Goal: Check status: Check status

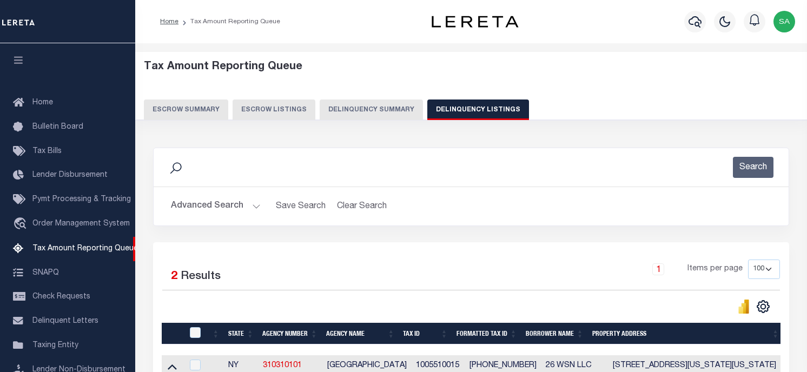
select select "100"
drag, startPoint x: 177, startPoint y: 208, endPoint x: 409, endPoint y: 259, distance: 237.1
click at [177, 208] on button "Advanced Search" at bounding box center [216, 206] width 90 height 21
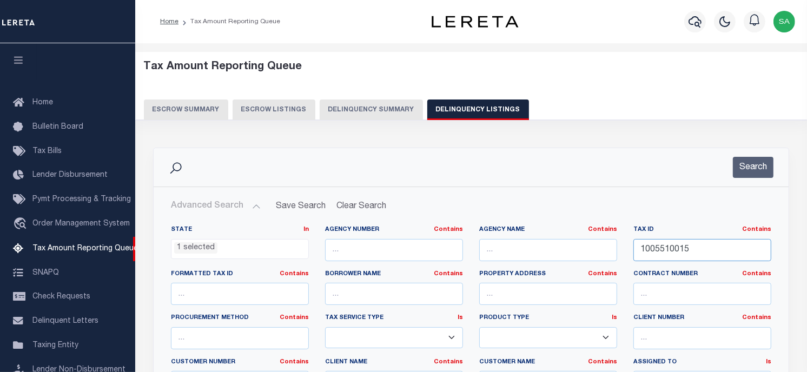
drag, startPoint x: 729, startPoint y: 245, endPoint x: 558, endPoint y: 237, distance: 170.7
click at [558, 237] on div "State In In AK AL AR AZ CA CO CT DC DE FL GA GU HI IA ID IL IN KS [GEOGRAPHIC_D…" at bounding box center [471, 336] width 617 height 221
paste input "R1253101010031"
type input "R1253101010031"
click at [748, 169] on button "Search" at bounding box center [753, 167] width 41 height 21
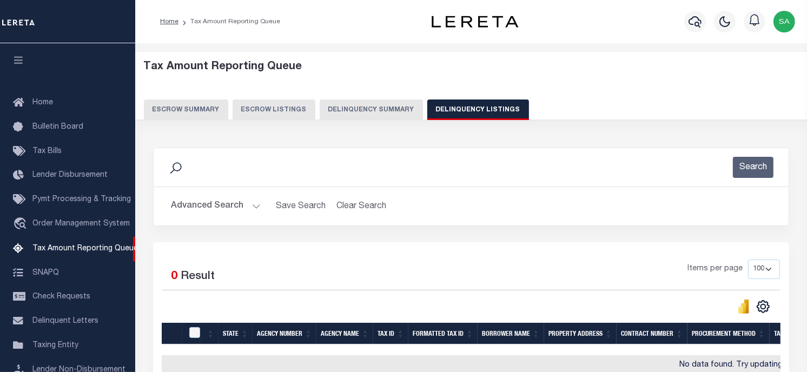
click at [230, 205] on button "Advanced Search" at bounding box center [216, 206] width 90 height 21
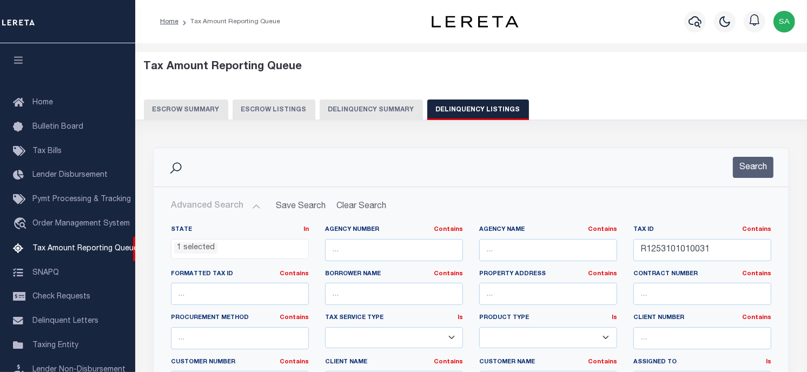
click at [232, 244] on ul "1 selected" at bounding box center [240, 247] width 137 height 15
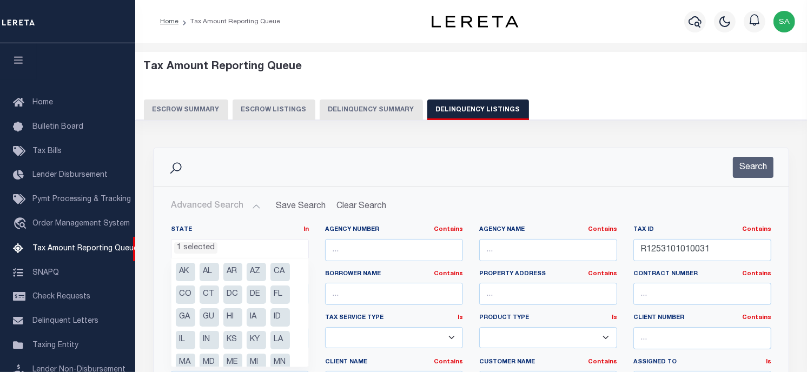
scroll to position [126, 0]
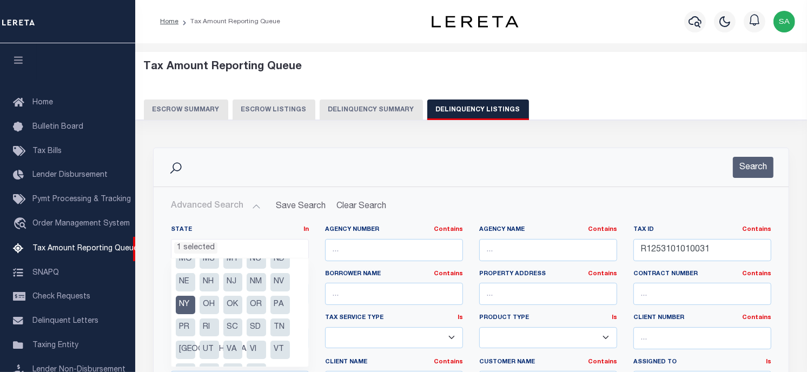
click at [185, 307] on li "NY" at bounding box center [185, 305] width 19 height 18
click at [184, 348] on li "[GEOGRAPHIC_DATA]" at bounding box center [185, 350] width 19 height 18
select select "[GEOGRAPHIC_DATA]"
click at [604, 128] on div "Tax Amount Reporting Queue Escrow Summary Escrow Listings Delinquency Summary" at bounding box center [471, 94] width 693 height 85
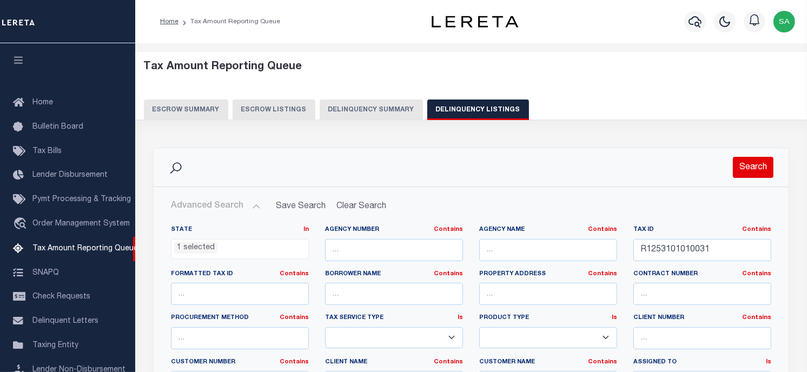
click at [755, 157] on button "Search" at bounding box center [753, 167] width 41 height 21
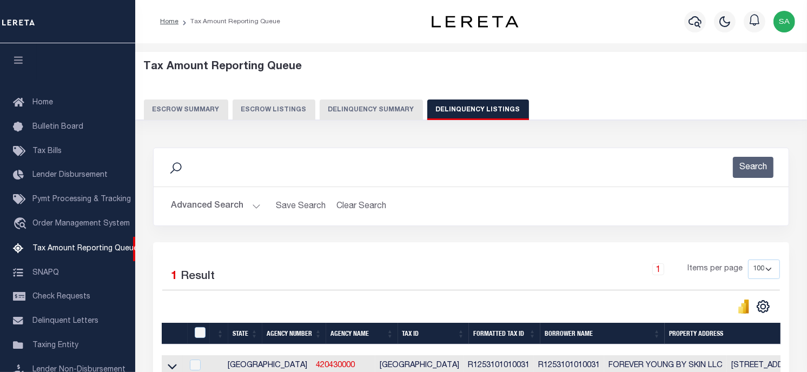
scroll to position [120, 0]
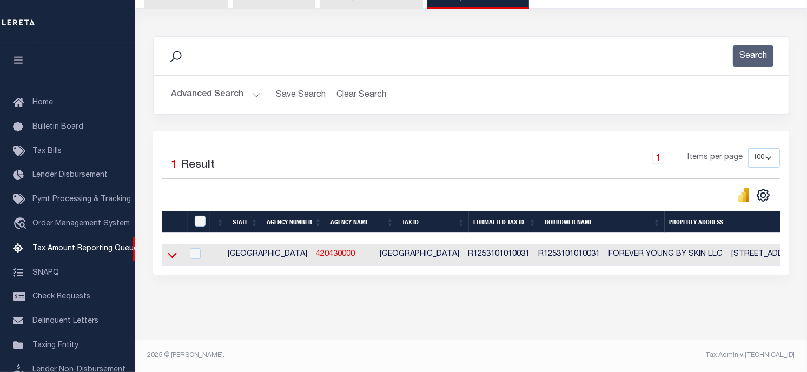
click at [174, 249] on icon at bounding box center [172, 254] width 9 height 11
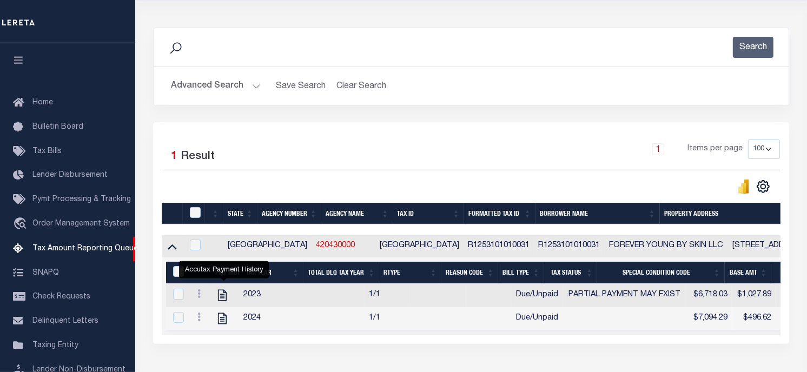
scroll to position [0, 0]
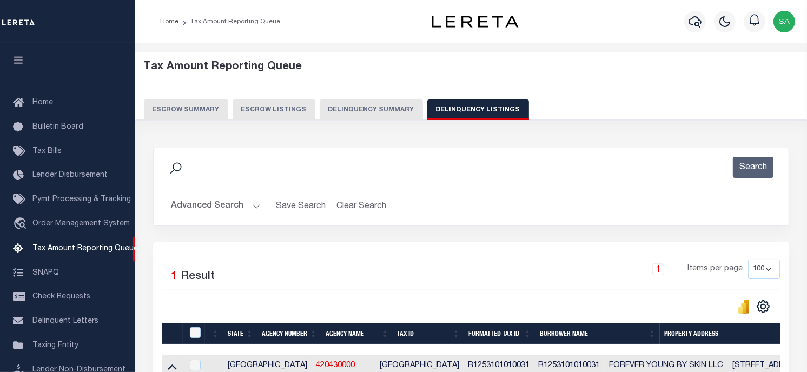
click at [241, 202] on button "Advanced Search" at bounding box center [216, 206] width 90 height 21
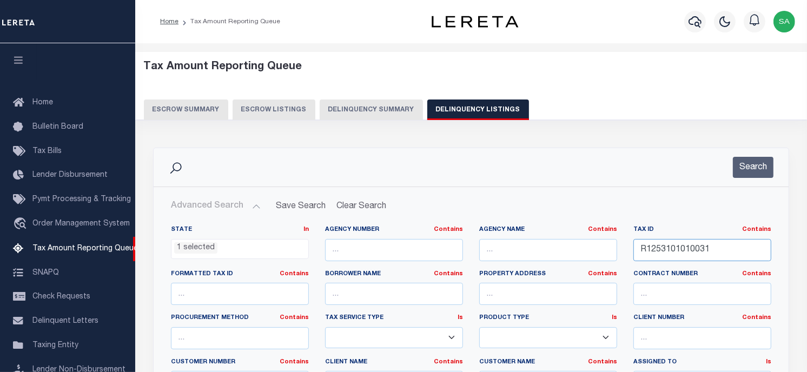
drag, startPoint x: 726, startPoint y: 252, endPoint x: 583, endPoint y: 209, distance: 148.4
click at [543, 227] on div "State In In AK AL AR AZ CA CO CT DC DE FL GA GU HI IA ID IL IN KS [GEOGRAPHIC_D…" at bounding box center [471, 336] width 617 height 221
paste input "338800D0290"
click at [749, 172] on button "Search" at bounding box center [753, 167] width 41 height 21
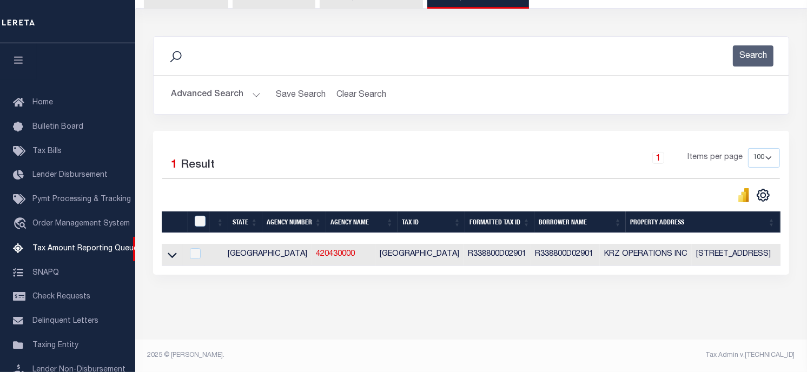
scroll to position [120, 0]
click at [168, 249] on icon at bounding box center [172, 254] width 9 height 11
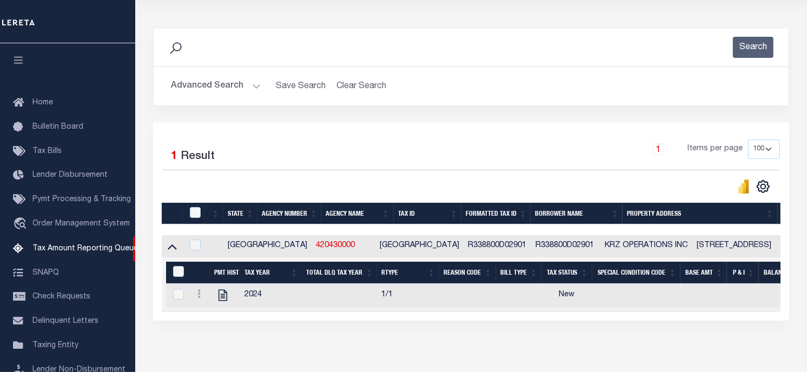
scroll to position [0, 0]
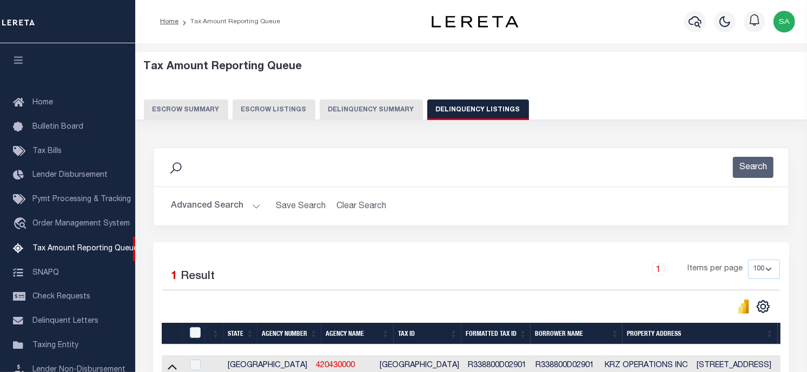
click at [229, 202] on button "Advanced Search" at bounding box center [216, 206] width 90 height 21
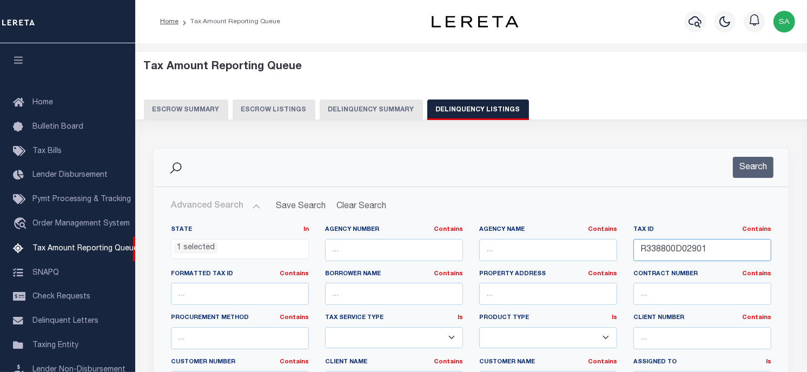
drag, startPoint x: 600, startPoint y: 234, endPoint x: 705, endPoint y: 199, distance: 110.7
click at [587, 234] on div "State In In AK AL AR AZ CA CO CT DC DE FL GA GU HI IA ID IL IN KS [GEOGRAPHIC_D…" at bounding box center [471, 336] width 617 height 221
paste input "6957006286"
type input "R695700628601"
click at [757, 172] on button "Search" at bounding box center [753, 167] width 41 height 21
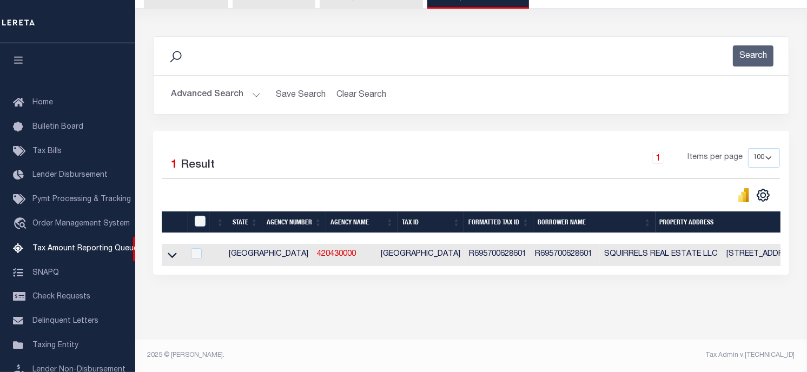
scroll to position [120, 0]
click at [169, 253] on icon at bounding box center [172, 255] width 9 height 5
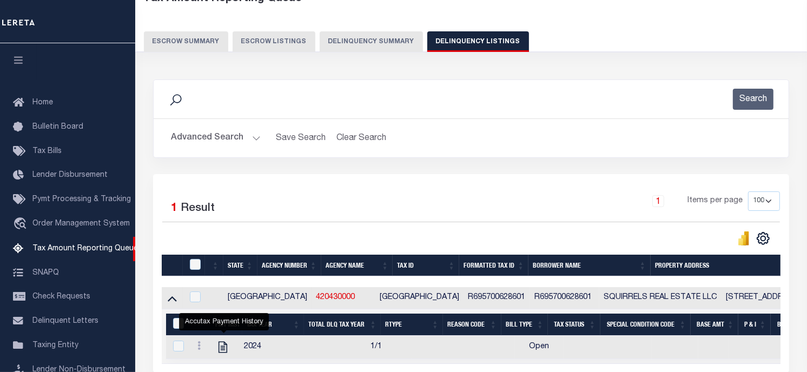
scroll to position [175, 0]
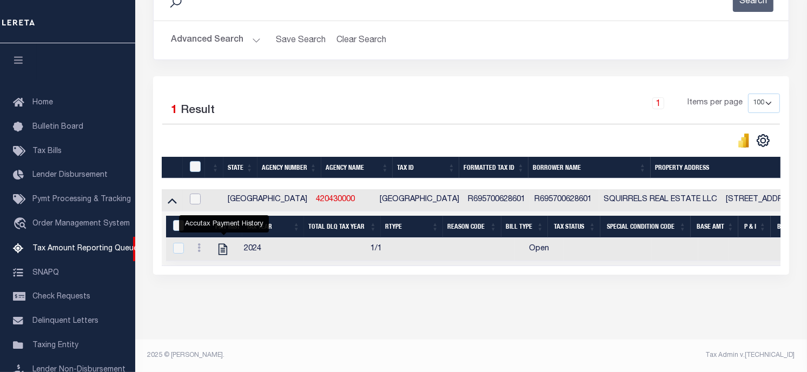
click at [195, 194] on input "checkbox" at bounding box center [195, 199] width 11 height 11
checkbox input "true"
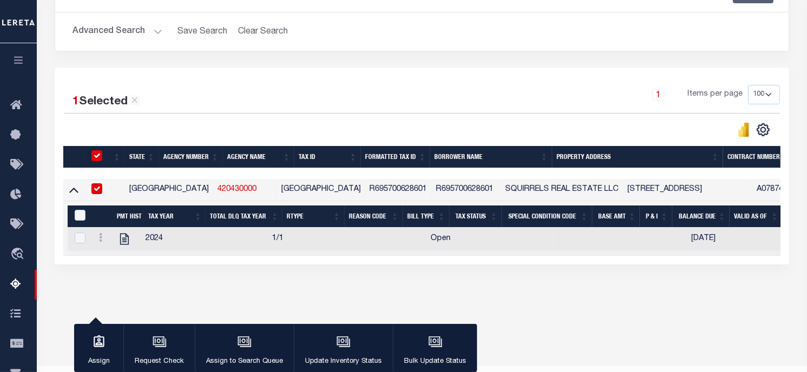
scroll to position [173, 0]
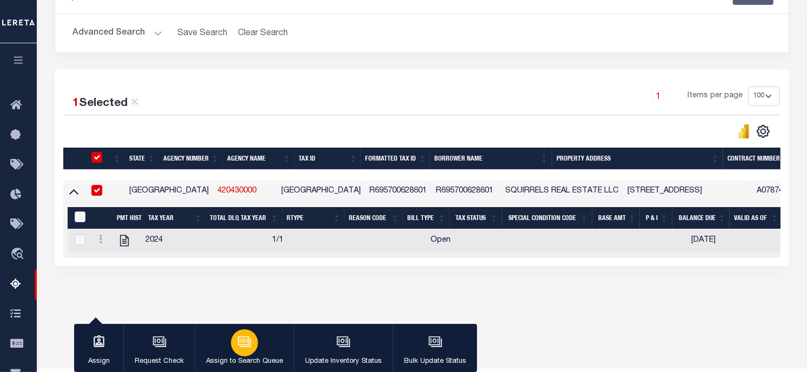
click at [260, 343] on button "Assign to Search Queue" at bounding box center [244, 348] width 99 height 49
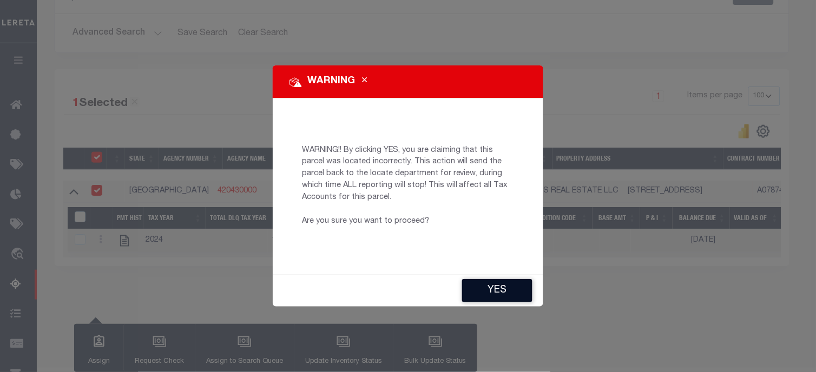
click at [483, 294] on button "YES" at bounding box center [497, 290] width 70 height 23
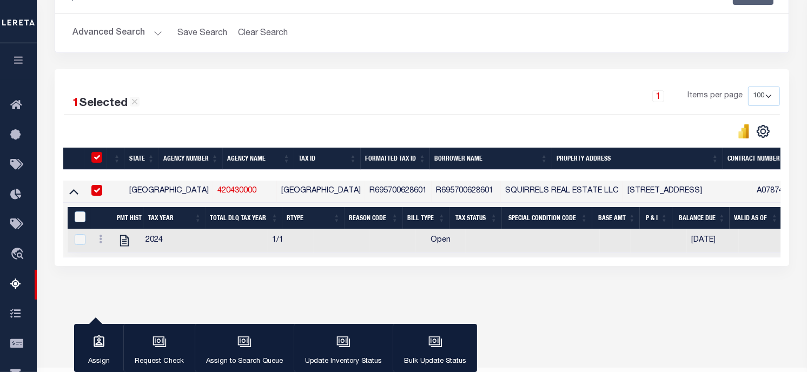
type input "[EMAIL_ADDRESS][DOMAIN_NAME]"
type input "[DATE]"
type input "CP"
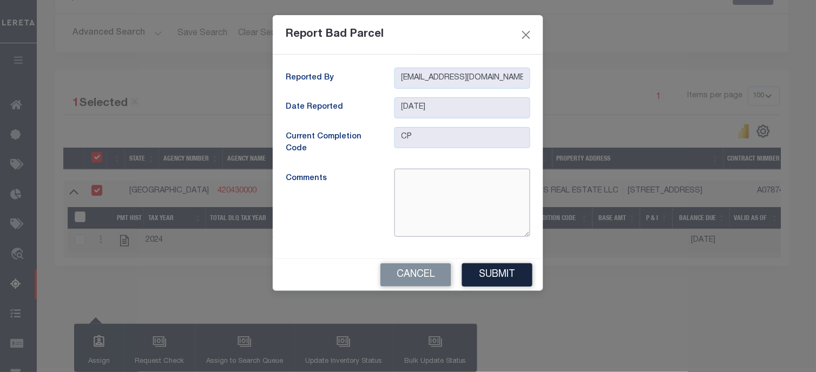
click at [449, 218] on textarea at bounding box center [462, 203] width 136 height 68
paste textarea "Parcel is Inactive for the year [DATE]"
type textarea "Parcel is Inactive for the year [DATE]"
click at [493, 277] on button "Submit" at bounding box center [497, 275] width 70 height 23
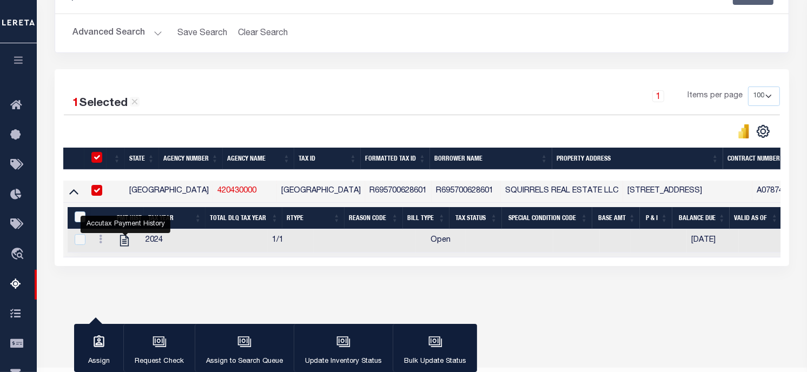
drag, startPoint x: 126, startPoint y: 244, endPoint x: 145, endPoint y: 223, distance: 28.0
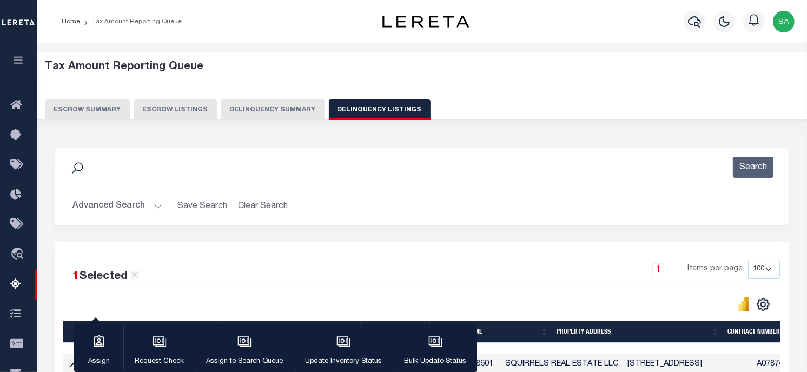
click at [155, 212] on button "Advanced Search" at bounding box center [118, 206] width 90 height 21
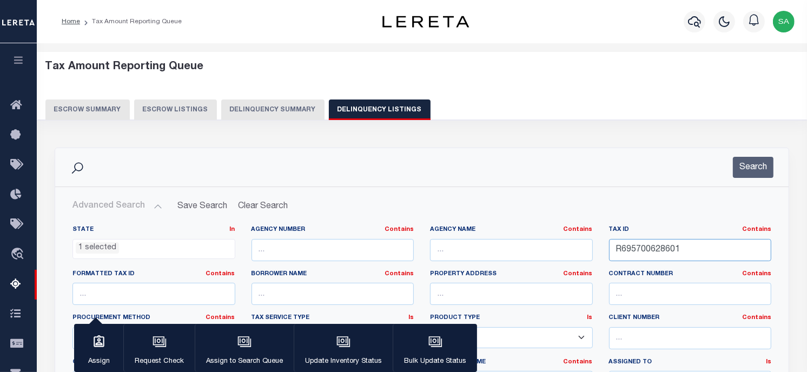
drag, startPoint x: 718, startPoint y: 241, endPoint x: 686, endPoint y: 224, distance: 36.8
click at [452, 232] on div "State In In AK AL AR AZ CA CO CT DC DE FL GA GU HI IA ID IL IN KS [GEOGRAPHIC_D…" at bounding box center [421, 336] width 715 height 221
paste input "172050020002"
click at [753, 174] on button "Search" at bounding box center [753, 167] width 41 height 21
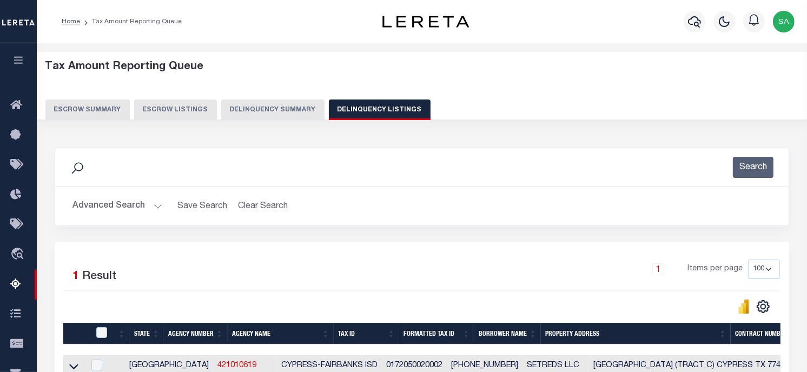
scroll to position [201, 0]
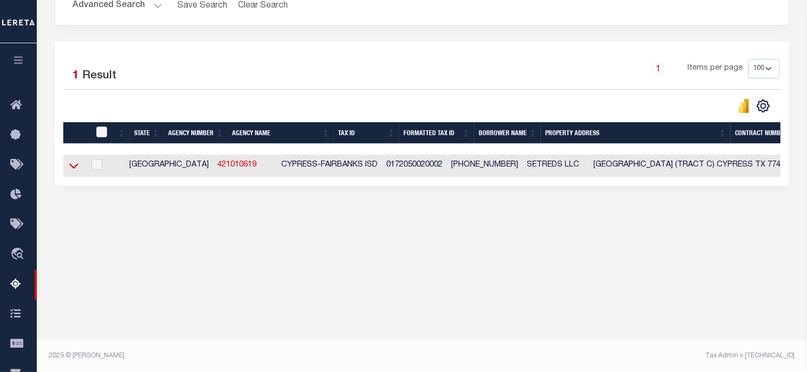
click at [76, 168] on icon at bounding box center [73, 166] width 9 height 5
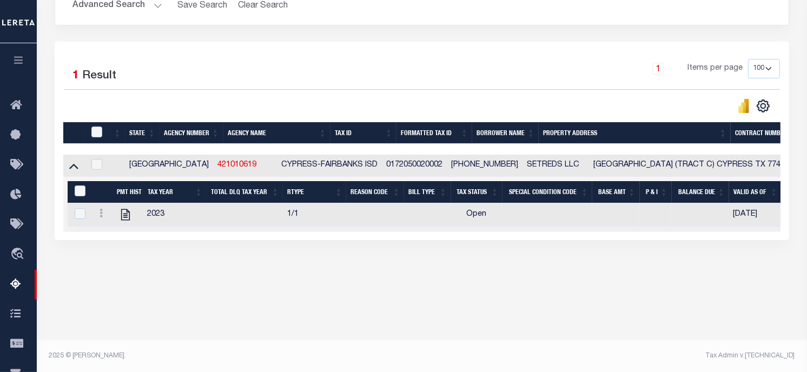
scroll to position [0, 0]
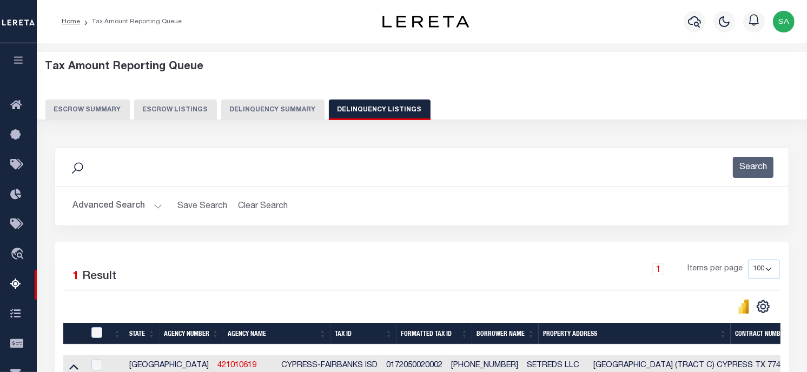
click at [117, 208] on button "Advanced Search" at bounding box center [118, 206] width 90 height 21
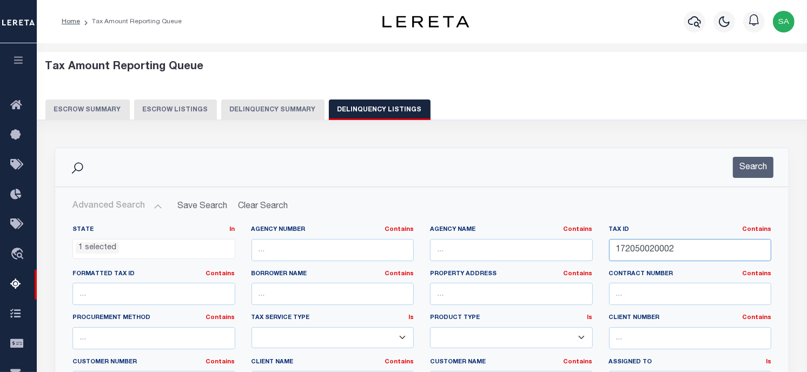
drag, startPoint x: 726, startPoint y: 251, endPoint x: 713, endPoint y: 213, distance: 39.5
click at [544, 245] on div "State In In AK AL AR AZ CA CO CT DC DE FL GA GU HI IA ID IL IN KS [GEOGRAPHIC_D…" at bounding box center [421, 336] width 715 height 221
paste input "R000051746"
click at [753, 160] on button "Search" at bounding box center [753, 167] width 41 height 21
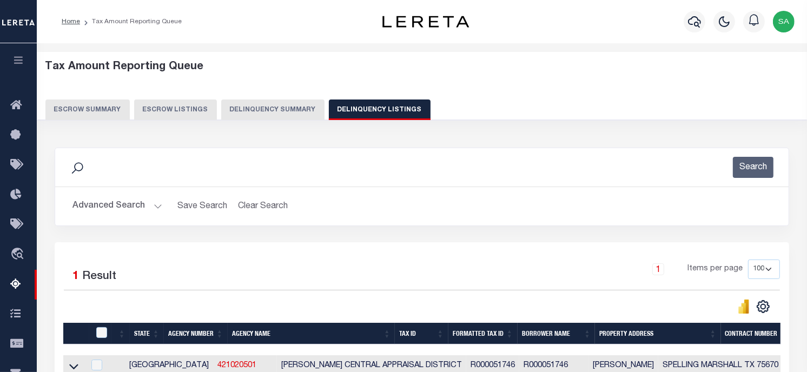
scroll to position [180, 0]
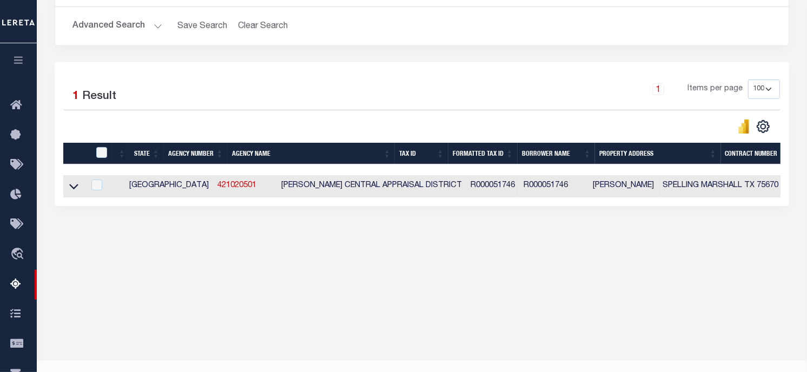
click at [79, 188] on link at bounding box center [74, 186] width 12 height 8
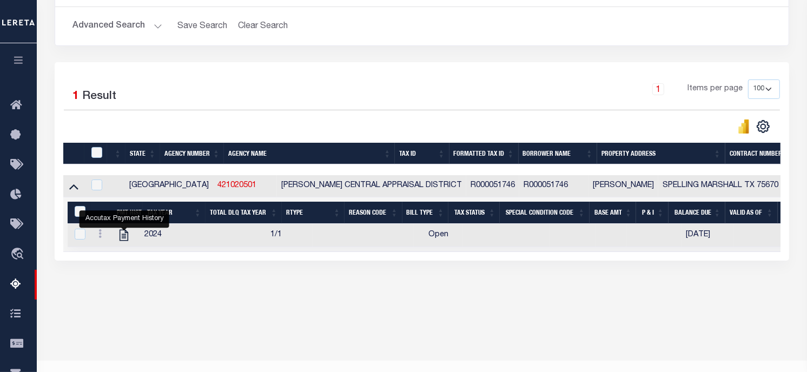
scroll to position [0, 0]
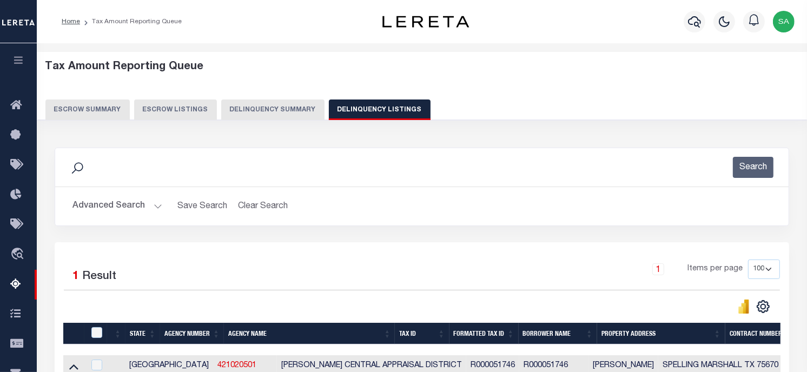
click at [141, 208] on button "Advanced Search" at bounding box center [118, 206] width 90 height 21
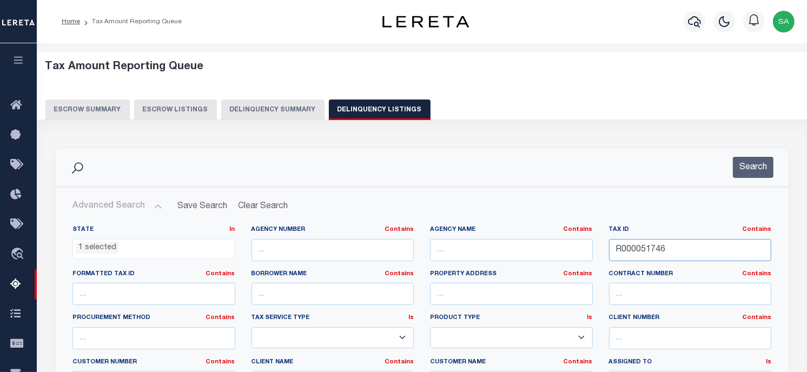
drag, startPoint x: 696, startPoint y: 250, endPoint x: 655, endPoint y: 220, distance: 50.8
click at [523, 240] on div "State In In AK AL AR AZ CA CO CT DC DE FL GA GU HI IA ID IL IN KS [GEOGRAPHIC_D…" at bounding box center [421, 336] width 715 height 221
paste input "68820610800"
click at [755, 175] on button "Search" at bounding box center [753, 167] width 41 height 21
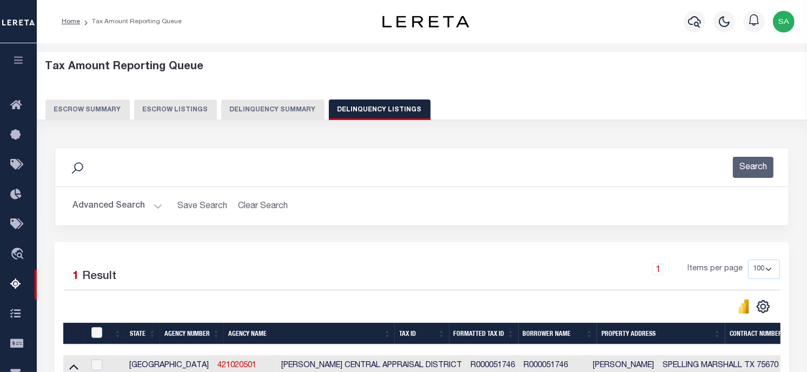
scroll to position [180, 0]
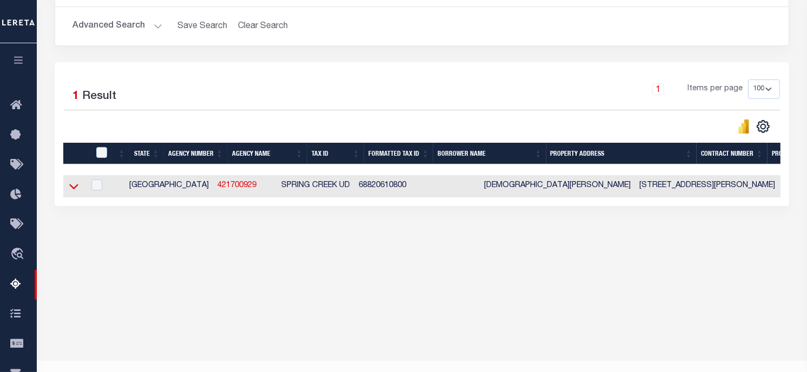
click at [76, 186] on icon at bounding box center [73, 186] width 9 height 11
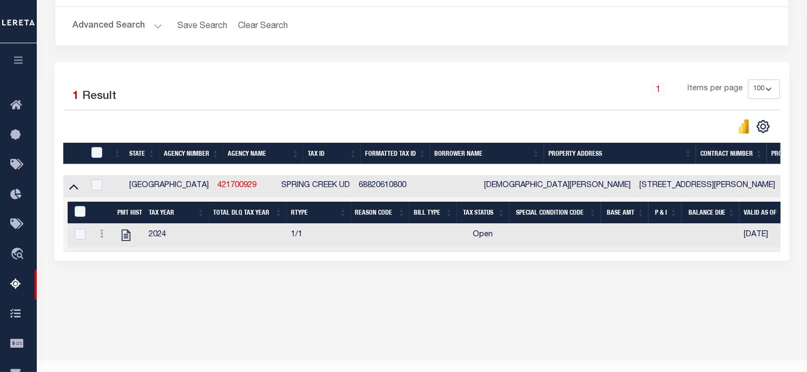
scroll to position [0, 0]
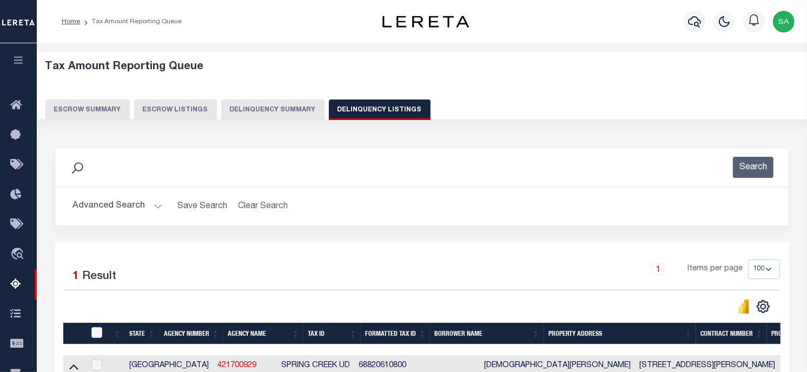
drag, startPoint x: 140, startPoint y: 207, endPoint x: 363, endPoint y: 244, distance: 225.9
click at [140, 207] on button "Advanced Search" at bounding box center [118, 206] width 90 height 21
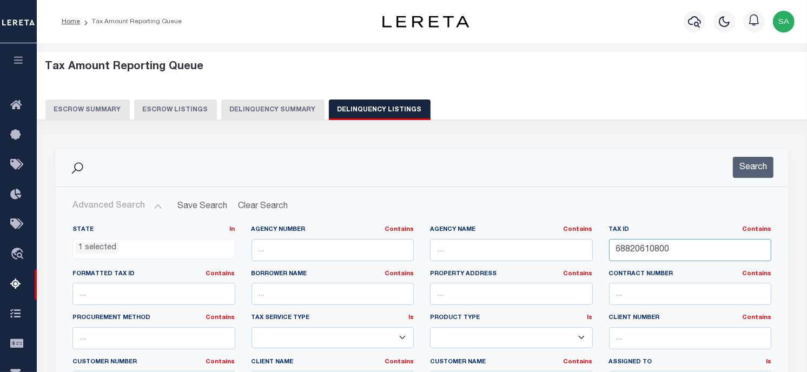
drag, startPoint x: 680, startPoint y: 249, endPoint x: 748, endPoint y: 246, distance: 68.3
click at [570, 252] on div "State In In AK AL AR AZ CA CO CT DC DE FL GA GU HI IA ID IL IN KS [GEOGRAPHIC_D…" at bounding box center [421, 336] width 715 height 221
paste input "421850000698"
click at [753, 170] on button "Search" at bounding box center [753, 167] width 41 height 21
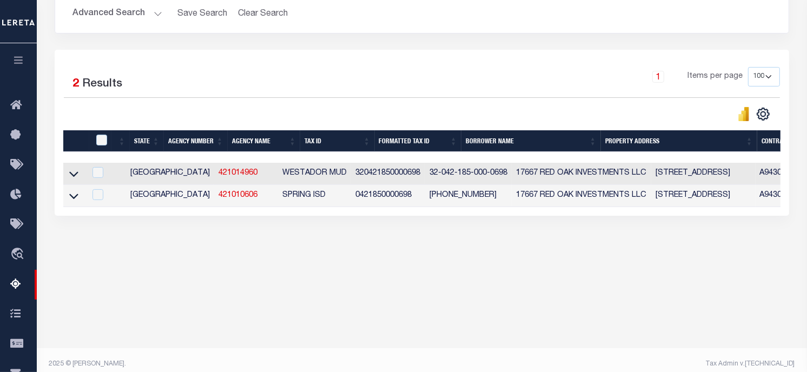
click at [385, 285] on div "Tax Amount Reporting Queue Escrow Summary Escrow Listings" at bounding box center [422, 82] width 771 height 463
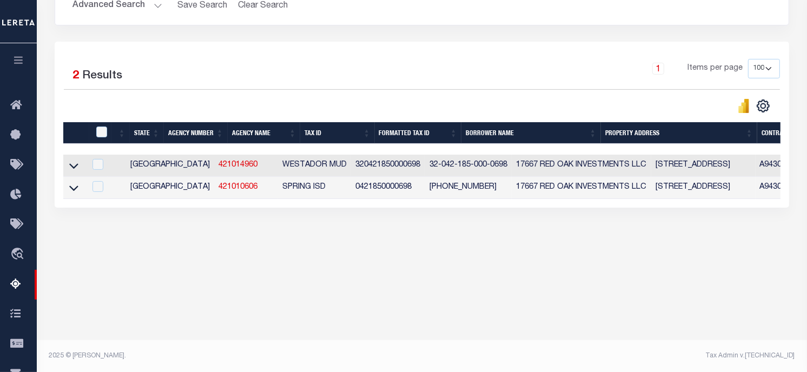
click at [462, 296] on div "Tax Amount Reporting Queue Escrow Summary Escrow Listings" at bounding box center [422, 74] width 771 height 463
click at [70, 190] on icon at bounding box center [73, 188] width 9 height 5
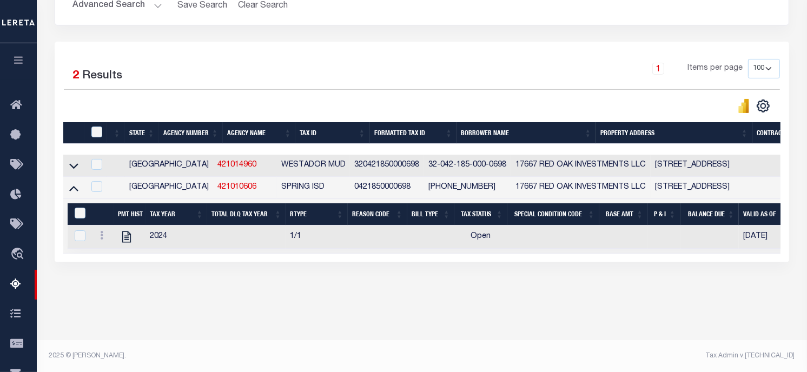
scroll to position [0, 0]
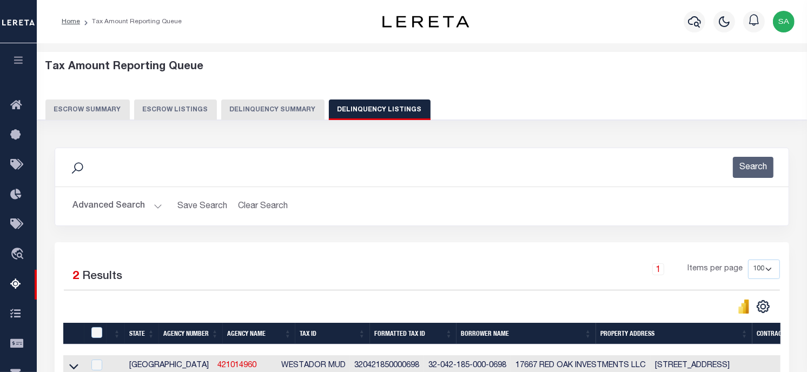
drag, startPoint x: 149, startPoint y: 205, endPoint x: 498, endPoint y: 235, distance: 350.4
click at [149, 205] on button "Advanced Search" at bounding box center [118, 206] width 90 height 21
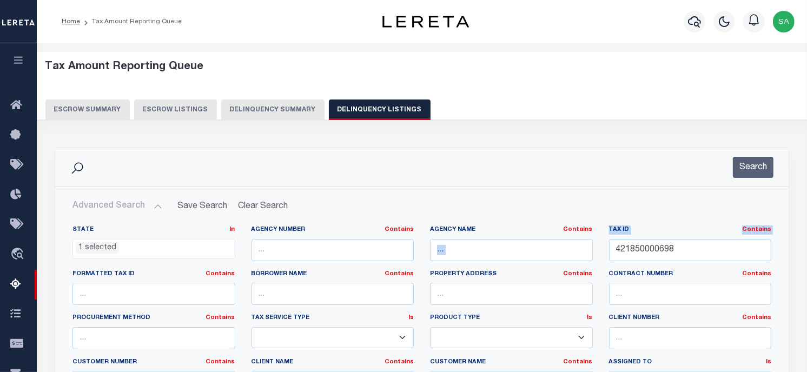
drag, startPoint x: 715, startPoint y: 238, endPoint x: 532, endPoint y: 256, distance: 184.3
click at [532, 256] on div "State In In AK AL AR AZ CA CO CT DC DE FL GA GU HI IA ID IL IN KS [GEOGRAPHIC_D…" at bounding box center [421, 336] width 715 height 221
click at [695, 219] on div "State In In AK AL AR AZ CA CO CT DC DE FL GA GU HI IA ID IL IN KS [GEOGRAPHIC_D…" at bounding box center [422, 341] width 733 height 248
drag, startPoint x: 693, startPoint y: 249, endPoint x: 563, endPoint y: 236, distance: 131.1
click at [563, 236] on div "State In In AK AL AR AZ CA CO CT DC DE FL GA GU HI IA ID IL IN KS [GEOGRAPHIC_D…" at bounding box center [421, 336] width 715 height 221
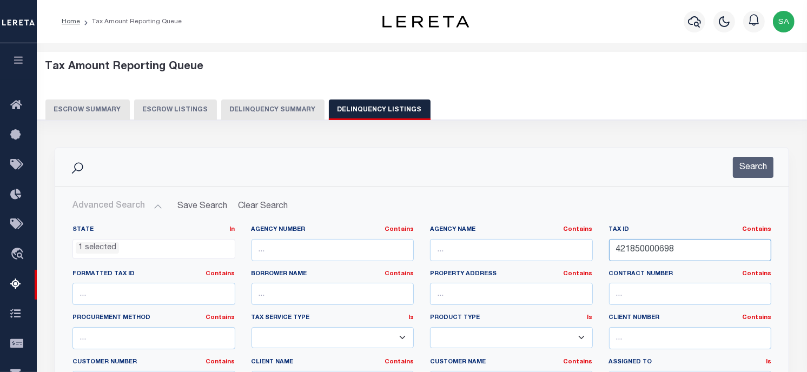
paste input "1166550000001"
click at [745, 172] on button "Search" at bounding box center [753, 167] width 41 height 21
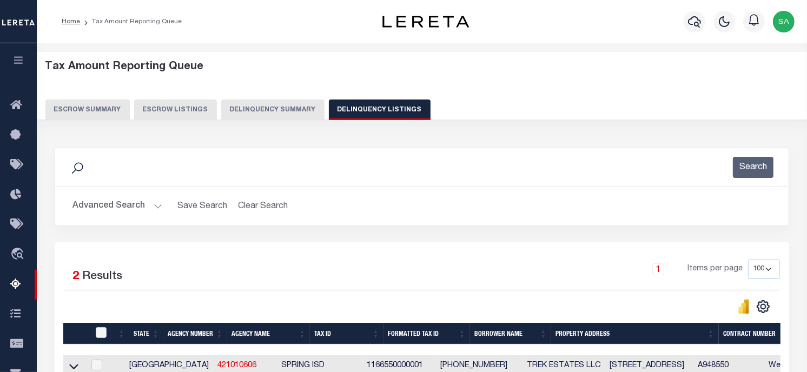
scroll to position [201, 0]
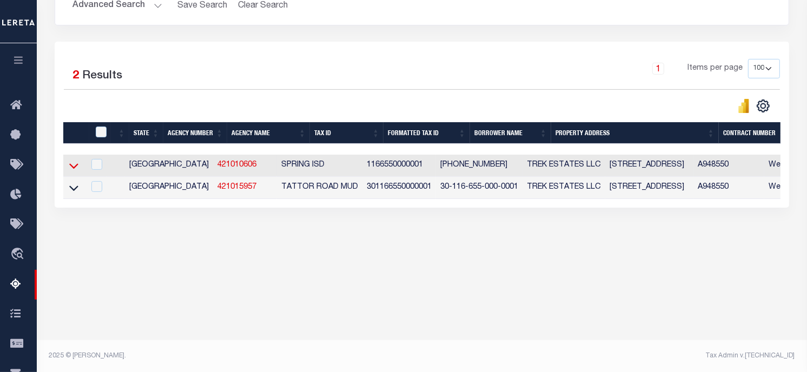
click at [72, 168] on icon at bounding box center [73, 165] width 9 height 11
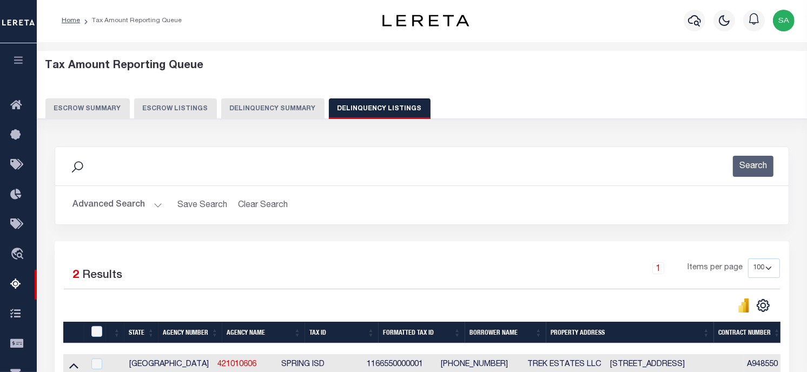
scroll to position [0, 0]
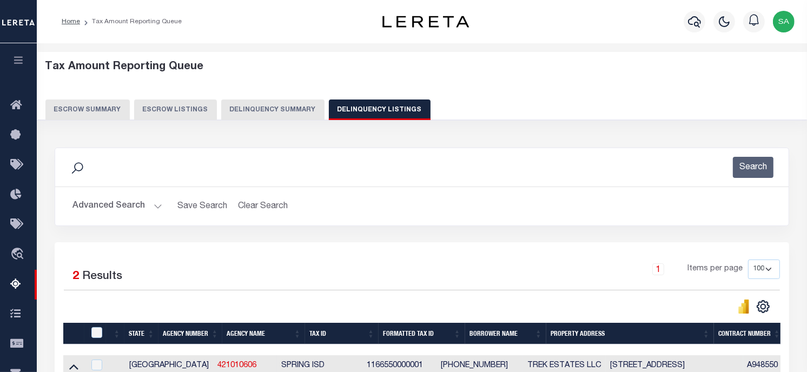
click at [149, 198] on button "Advanced Search" at bounding box center [118, 206] width 90 height 21
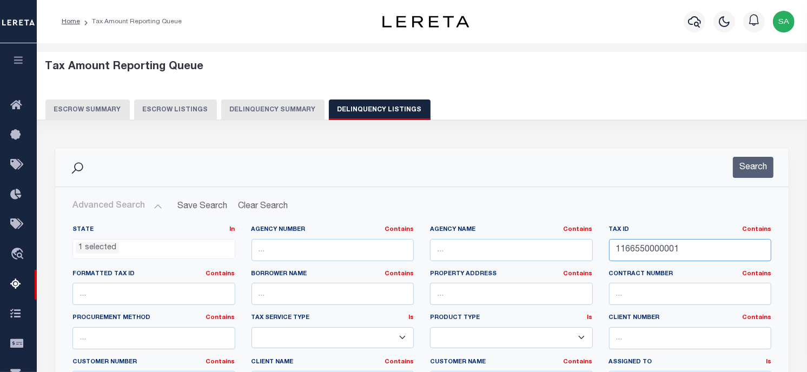
drag, startPoint x: 711, startPoint y: 245, endPoint x: 695, endPoint y: 212, distance: 36.8
click at [553, 255] on div "State In In AK AL AR AZ CA CO CT DC DE FL GA GU HI IA ID IL IN KS [GEOGRAPHIC_D…" at bounding box center [421, 336] width 715 height 221
paste input "240130020004"
click at [737, 175] on button "Search" at bounding box center [753, 167] width 41 height 21
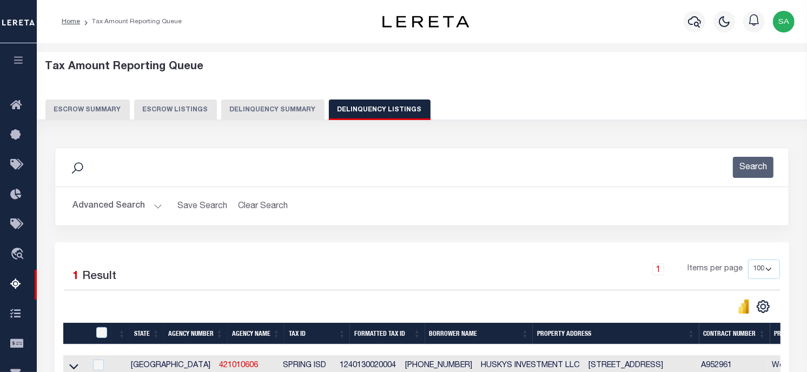
scroll to position [201, 0]
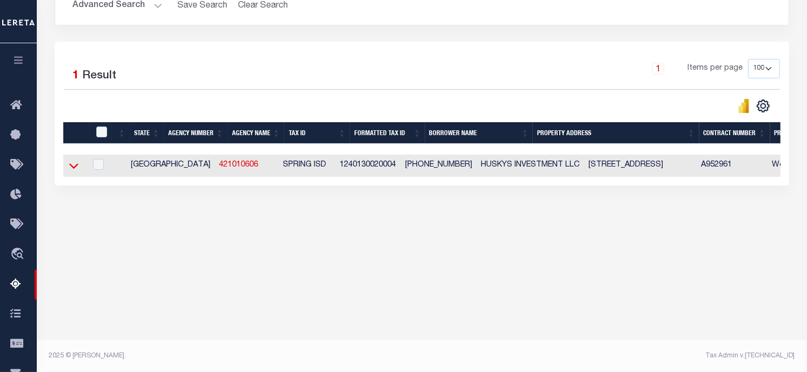
click at [69, 169] on icon at bounding box center [73, 165] width 9 height 11
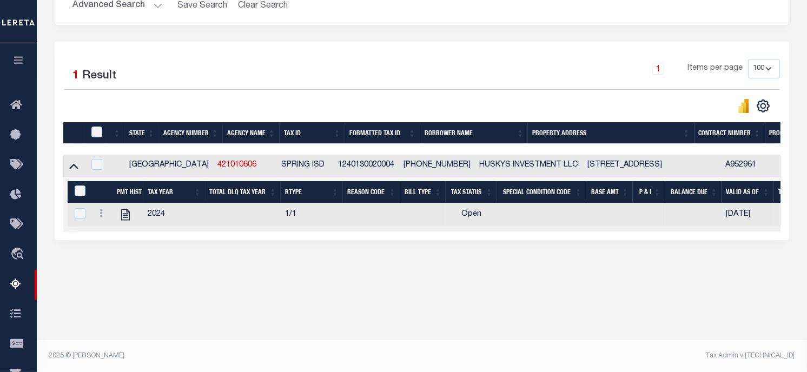
scroll to position [0, 0]
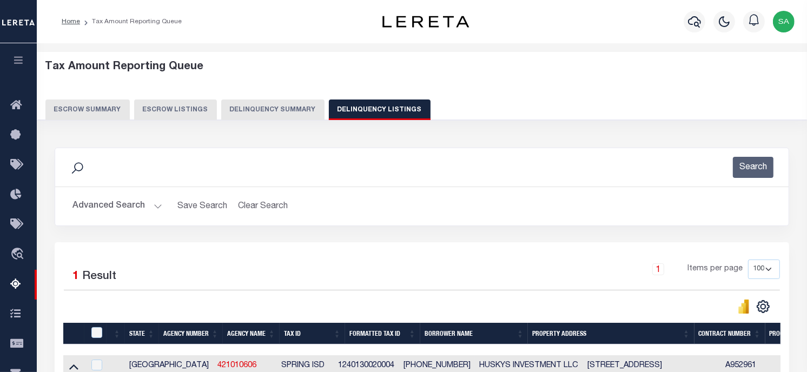
click at [152, 202] on button "Advanced Search" at bounding box center [118, 206] width 90 height 21
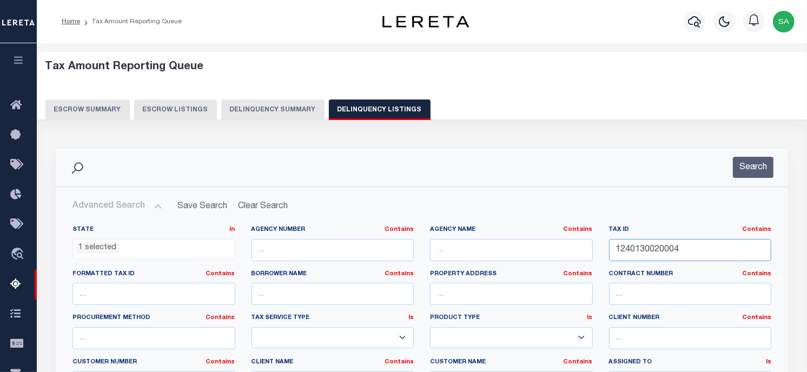
drag, startPoint x: 733, startPoint y: 251, endPoint x: 703, endPoint y: 215, distance: 46.5
click at [591, 250] on div "State In In AK AL AR AZ CA CO CT DC DE FL GA GU HI IA ID IL IN KS [GEOGRAPHIC_D…" at bounding box center [421, 336] width 715 height 221
paste input "R001777"
click at [760, 163] on button "Search" at bounding box center [753, 167] width 41 height 21
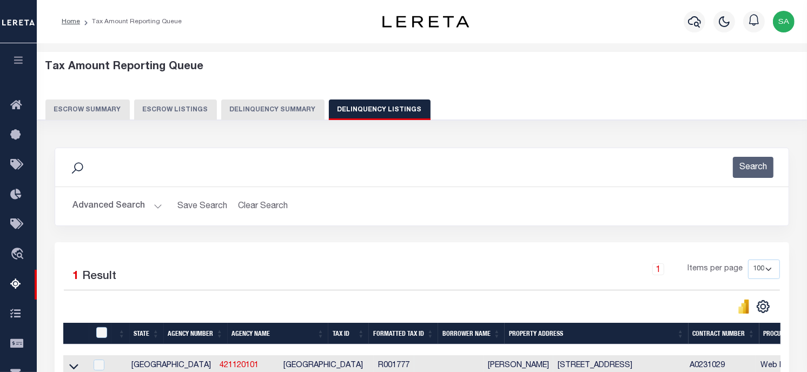
scroll to position [201, 0]
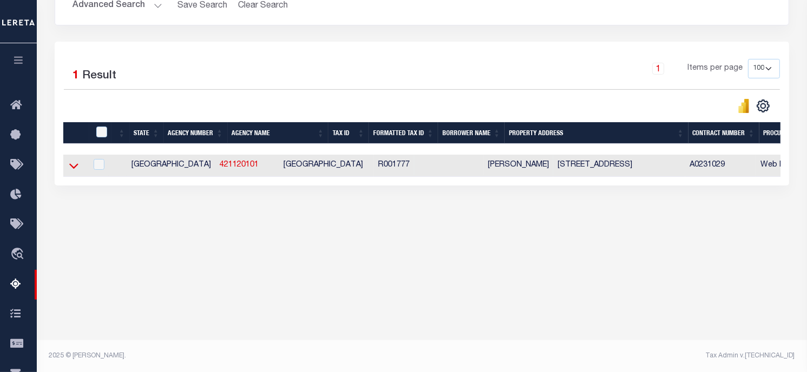
click at [70, 168] on icon at bounding box center [73, 166] width 9 height 5
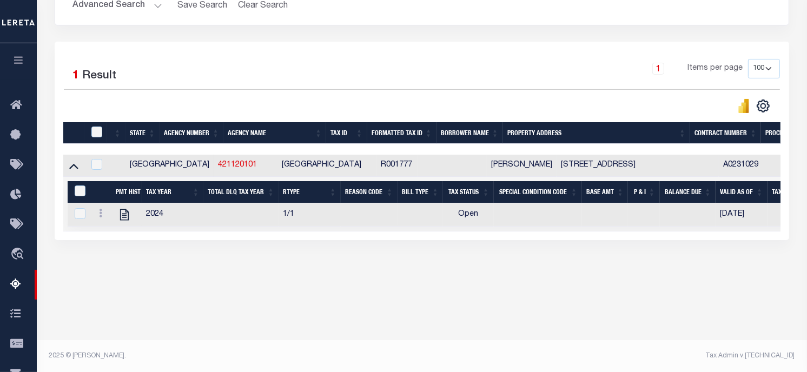
scroll to position [0, 0]
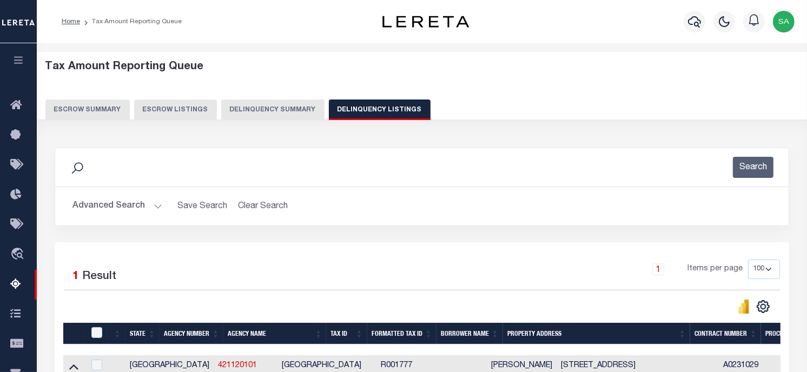
click at [114, 209] on button "Advanced Search" at bounding box center [118, 206] width 90 height 21
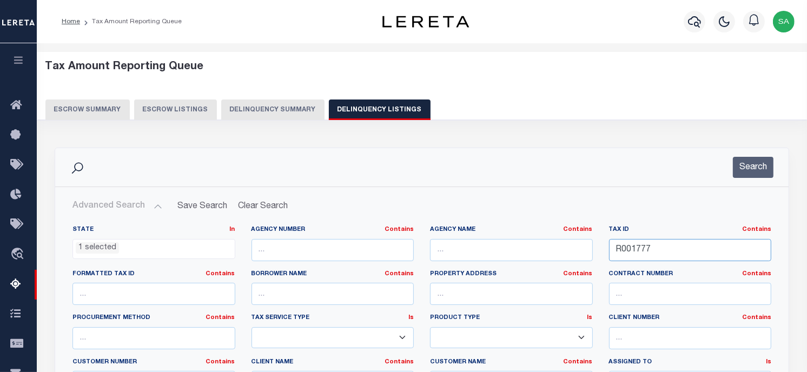
drag, startPoint x: 715, startPoint y: 246, endPoint x: 778, endPoint y: 222, distance: 66.9
click at [529, 249] on div "State In In AK AL AR AZ CA CO CT DC DE FL GA GU HI IA ID IL IN KS [GEOGRAPHIC_D…" at bounding box center [421, 336] width 715 height 221
paste input "8366-024-0-02800"
click at [765, 166] on button "Search" at bounding box center [753, 167] width 41 height 21
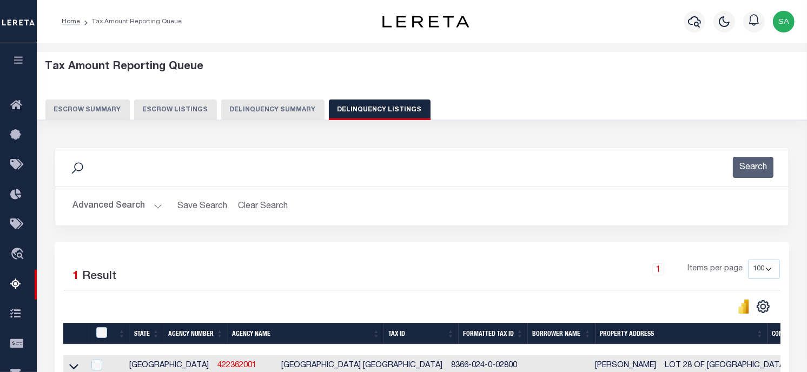
scroll to position [180, 0]
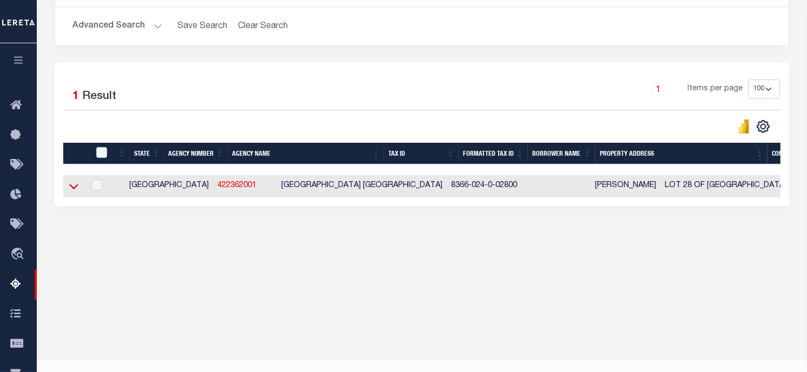
click at [76, 187] on icon at bounding box center [73, 186] width 9 height 11
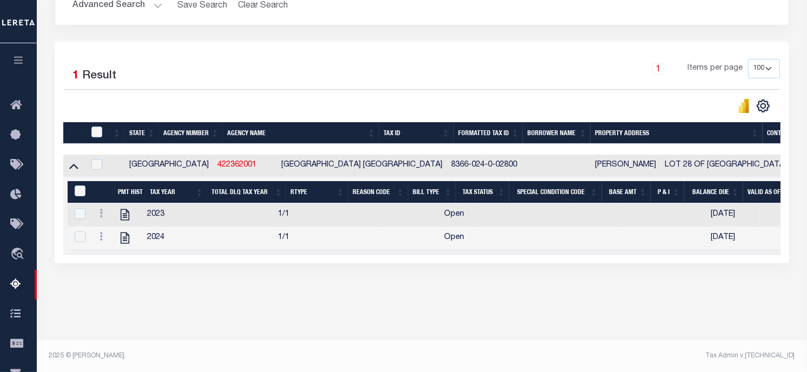
scroll to position [0, 0]
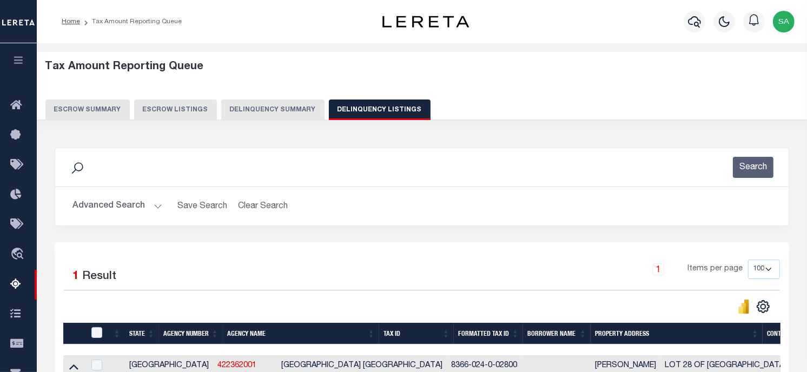
click at [154, 207] on button "Advanced Search" at bounding box center [118, 206] width 90 height 21
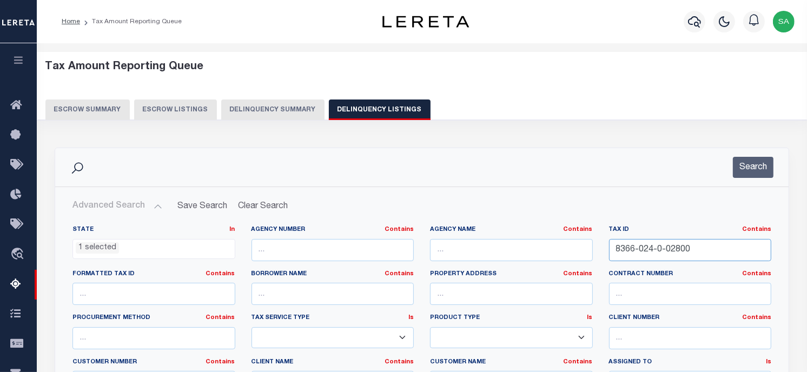
drag, startPoint x: 717, startPoint y: 261, endPoint x: 593, endPoint y: 222, distance: 129.7
click at [523, 247] on div "State In In AK AL AR AZ CA CO CT DC DE FL GA GU HI IA ID IL IN KS [GEOGRAPHIC_D…" at bounding box center [421, 336] width 715 height 221
paste input "75-006-0-31"
type input "8375-006-0-31800"
drag, startPoint x: 762, startPoint y: 168, endPoint x: 758, endPoint y: 163, distance: 6.2
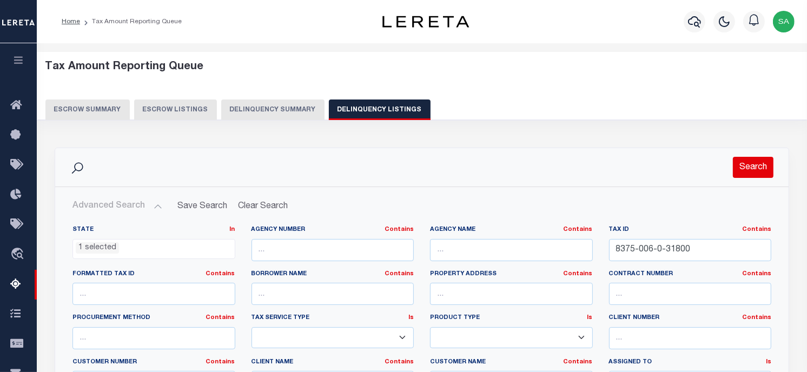
click at [762, 168] on button "Search" at bounding box center [753, 167] width 41 height 21
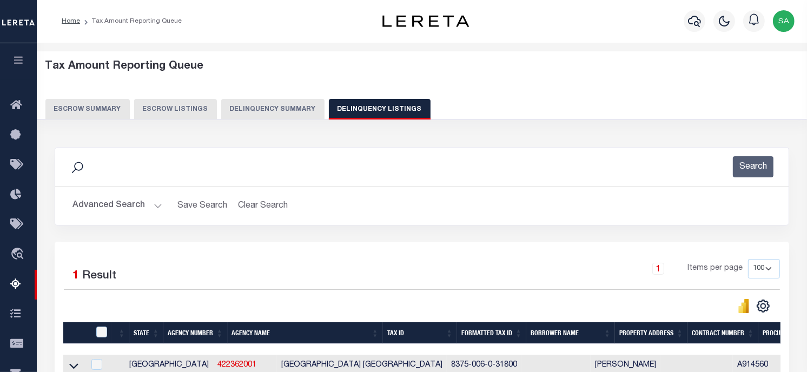
scroll to position [195, 0]
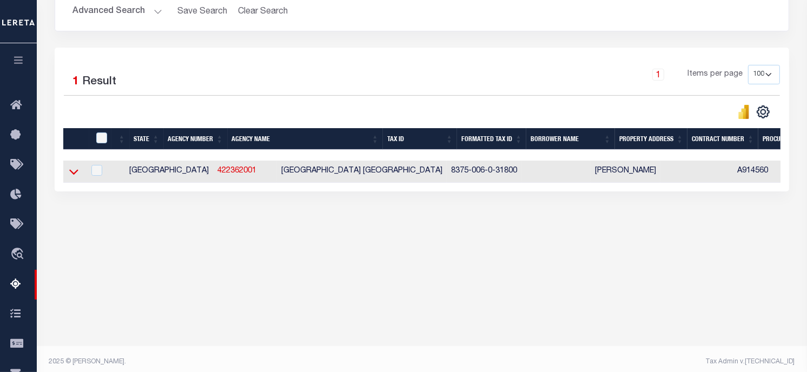
click at [76, 170] on icon at bounding box center [73, 171] width 9 height 11
